Goal: Information Seeking & Learning: Learn about a topic

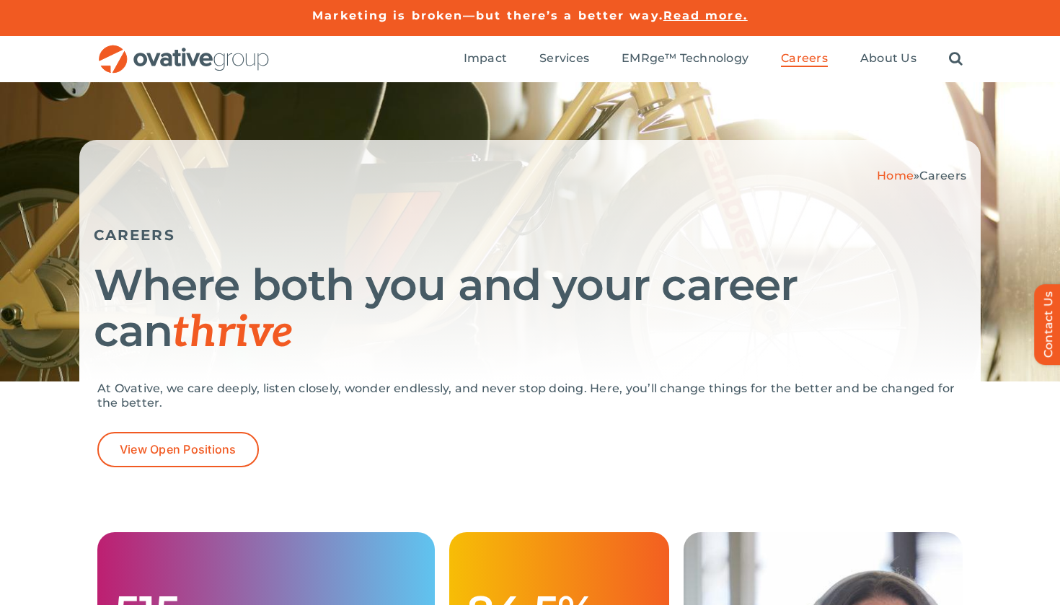
click at [963, 51] on div "Search for: * Toggle Navigation Impact Expert Insights Case Studies Awards & Pr…" at bounding box center [530, 59] width 1060 height 46
click at [950, 65] on link "Search" at bounding box center [956, 59] width 14 height 16
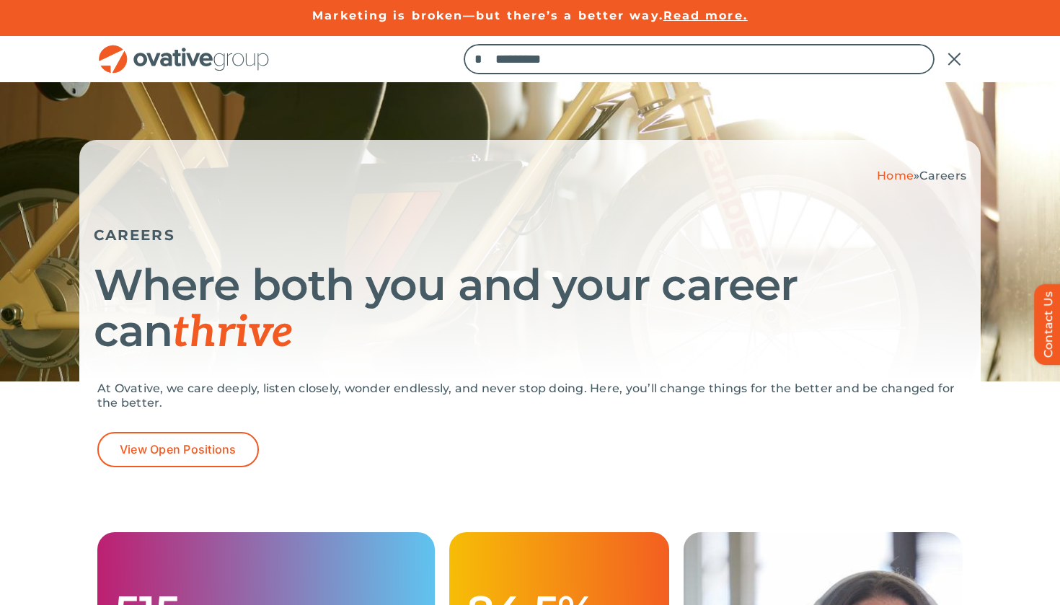
click at [791, 68] on input "Search for:" at bounding box center [700, 59] width 472 height 30
type input "**********"
click at [481, 59] on input "*" at bounding box center [479, 59] width 30 height 30
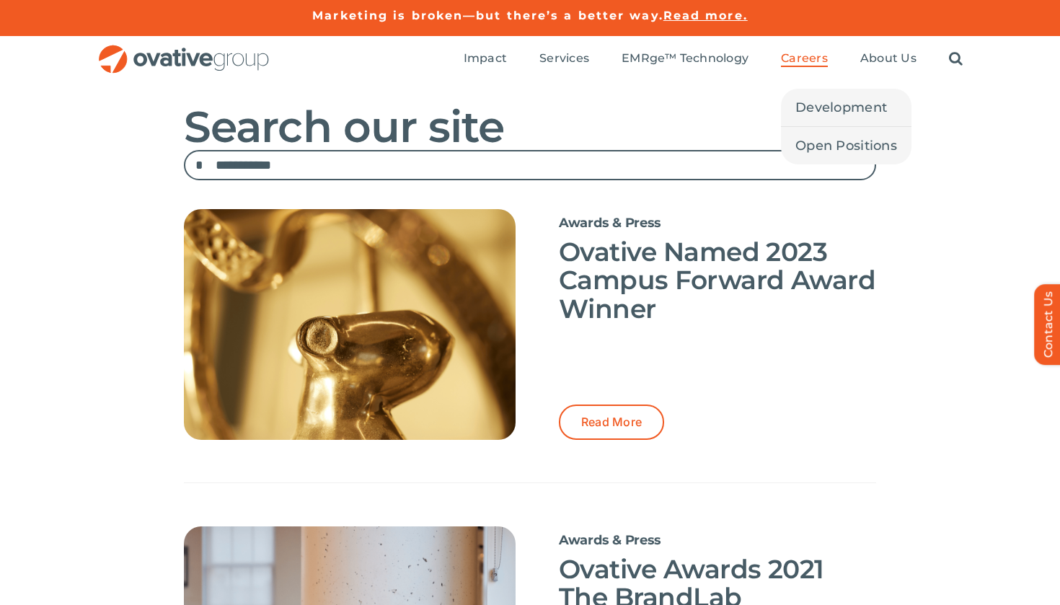
click at [785, 57] on span "Careers" at bounding box center [804, 58] width 47 height 14
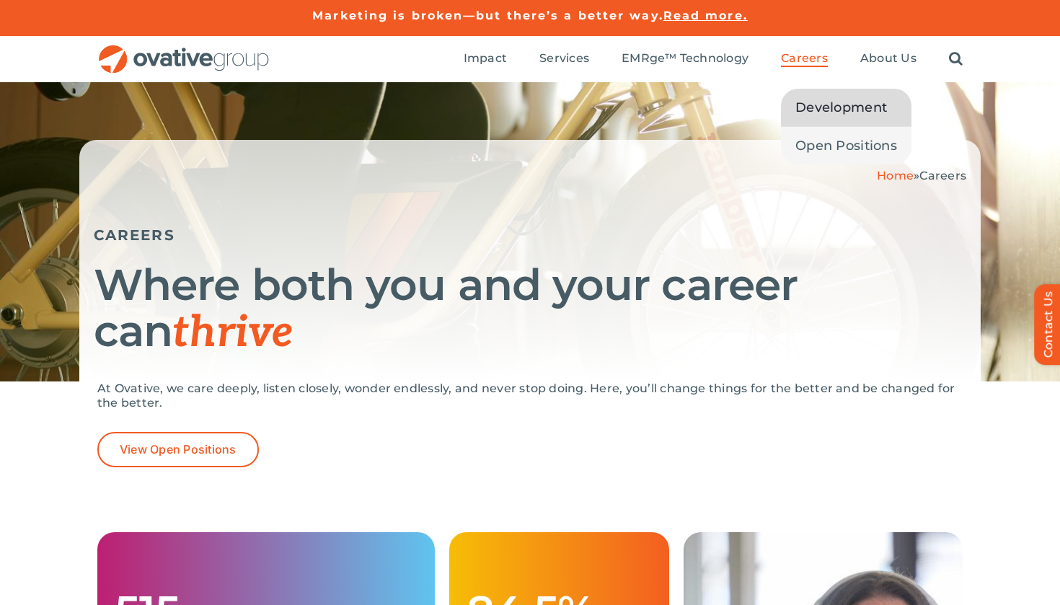
click at [821, 110] on span "Development" at bounding box center [841, 107] width 92 height 20
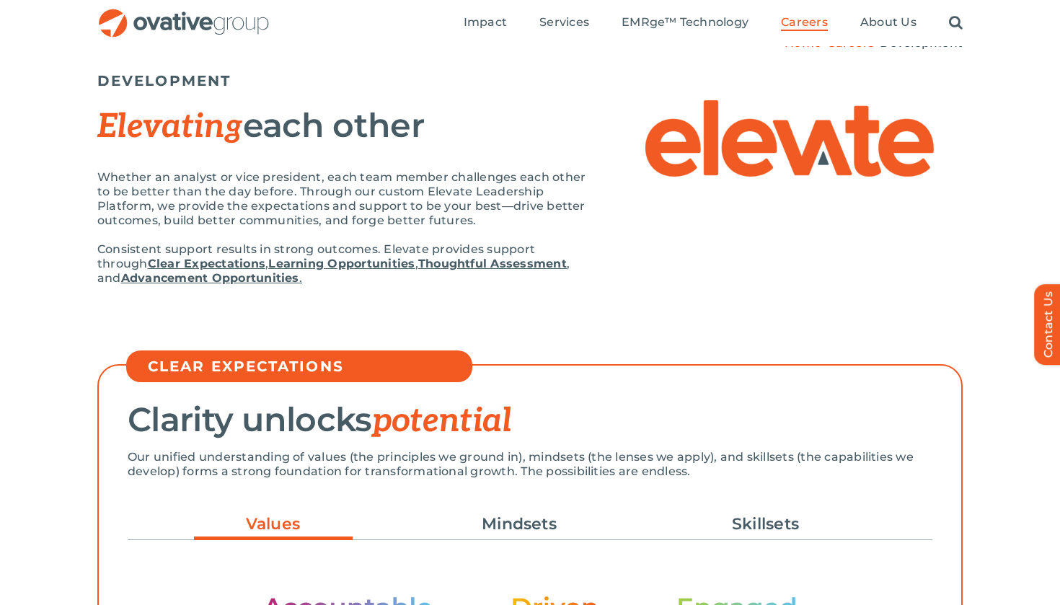
drag, startPoint x: 576, startPoint y: 363, endPoint x: 982, endPoint y: 34, distance: 522.9
click at [982, 38] on div "Search for: * Toggle Navigation Impact Expert Insights Case Studies Awards & Pr…" at bounding box center [530, 23] width 1060 height 46
